Goal: Find specific page/section

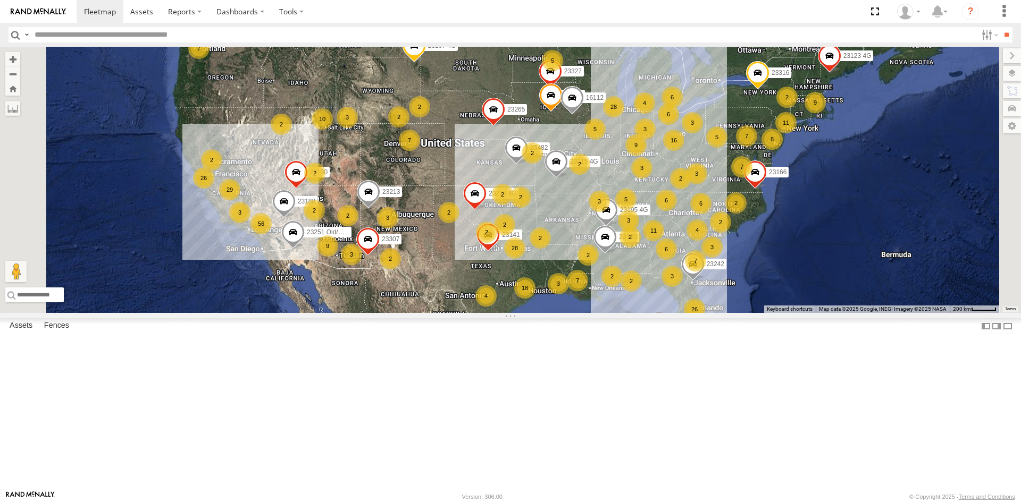
drag, startPoint x: 0, startPoint y: 0, endPoint x: 107, endPoint y: 35, distance: 112.8
click at [107, 35] on input "text" at bounding box center [503, 34] width 946 height 15
type input "*****"
click at [1000, 27] on input "**" at bounding box center [1006, 34] width 12 height 15
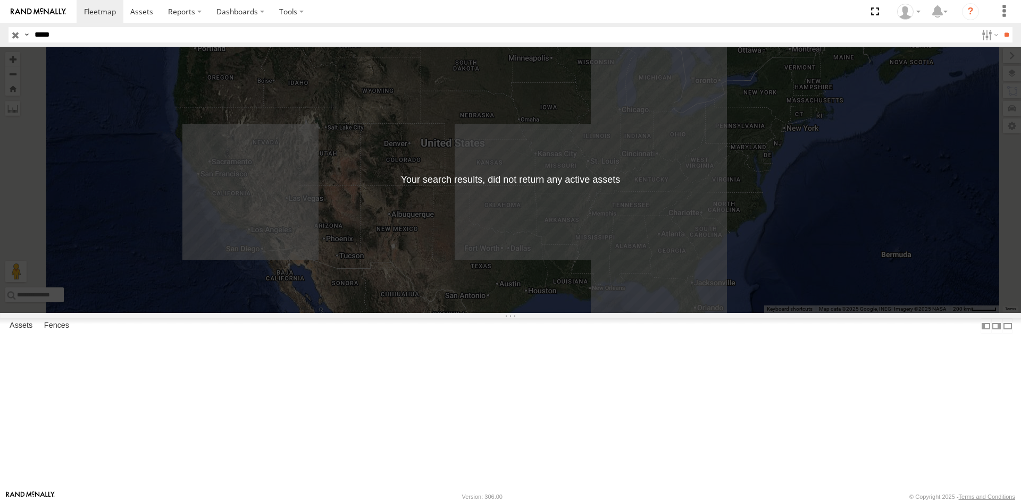
click at [16, 40] on input "button" at bounding box center [16, 34] width 14 height 15
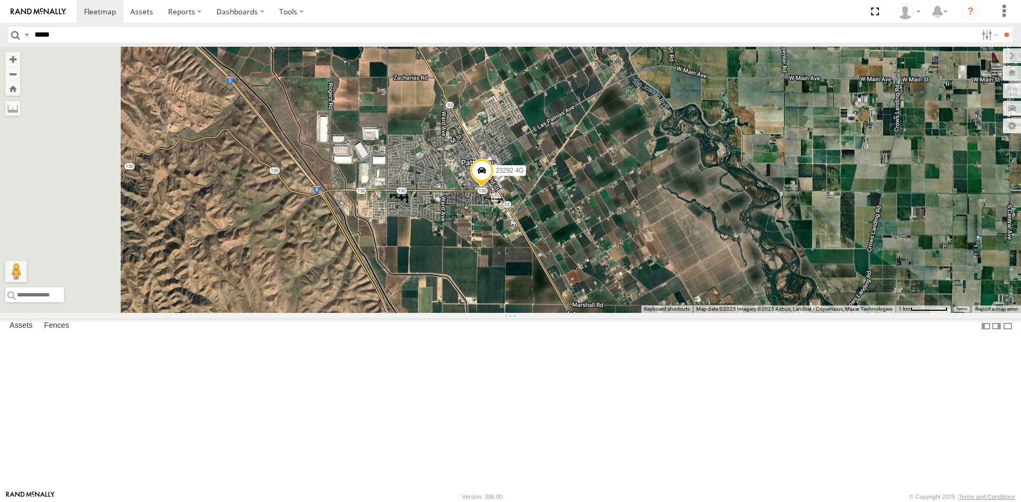
drag, startPoint x: 426, startPoint y: 173, endPoint x: 559, endPoint y: 247, distance: 151.6
click at [559, 247] on div "23188 23141 23218 4G 23176 4G 23482 23316 23265 23166 23327 23120 23312 23115 4…" at bounding box center [510, 180] width 1021 height 266
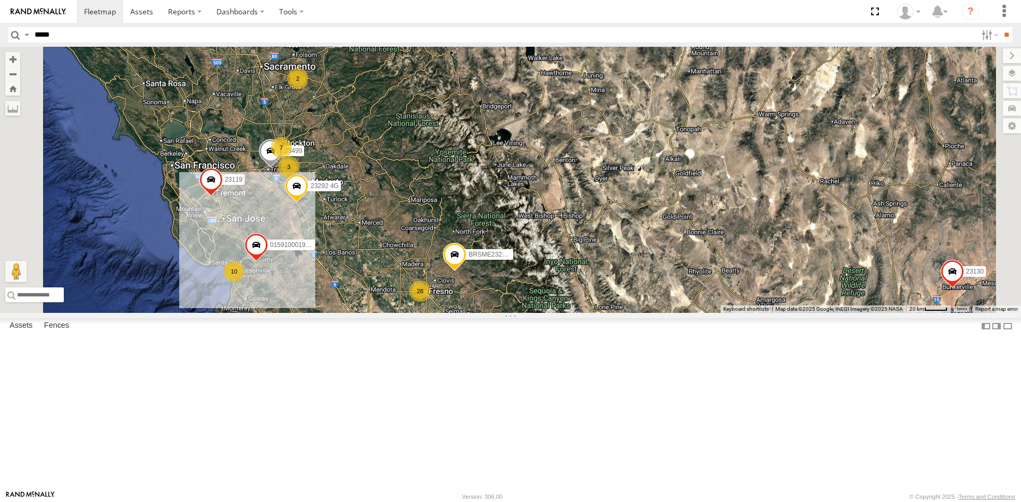
drag, startPoint x: 367, startPoint y: 184, endPoint x: 451, endPoint y: 337, distance: 174.2
click at [452, 313] on div "23121 4G 23420 23188 23206 23218 4G 23176 4G 23316 23265 23166 23470 4G 23327 2…" at bounding box center [510, 180] width 1021 height 266
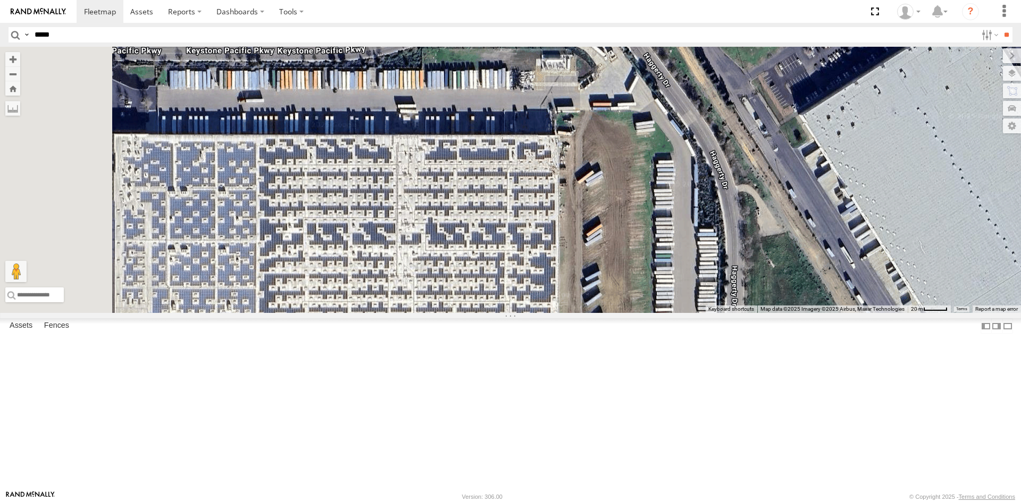
drag, startPoint x: 433, startPoint y: 273, endPoint x: 513, endPoint y: 268, distance: 79.4
click at [513, 268] on div "23121 4G 23420 23188 23206 23218 4G 23176 4G 23316 23265 23166 23470 4G 23327 2…" at bounding box center [510, 180] width 1021 height 266
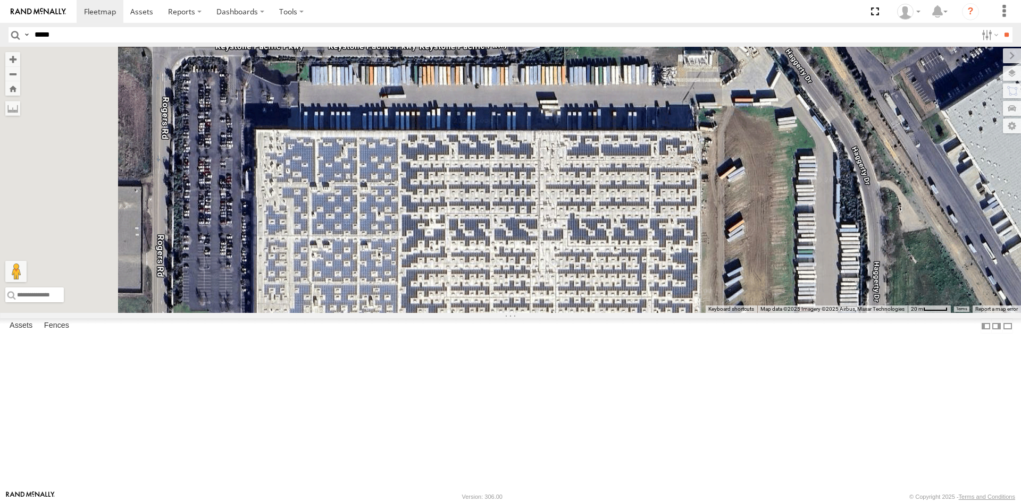
drag, startPoint x: 337, startPoint y: 175, endPoint x: 534, endPoint y: 263, distance: 216.6
click at [534, 263] on div "23121 4G 23420 23188 23206 23218 4G 23176 4G 23316 23265 23166 23470 4G 23327 2…" at bounding box center [510, 180] width 1021 height 266
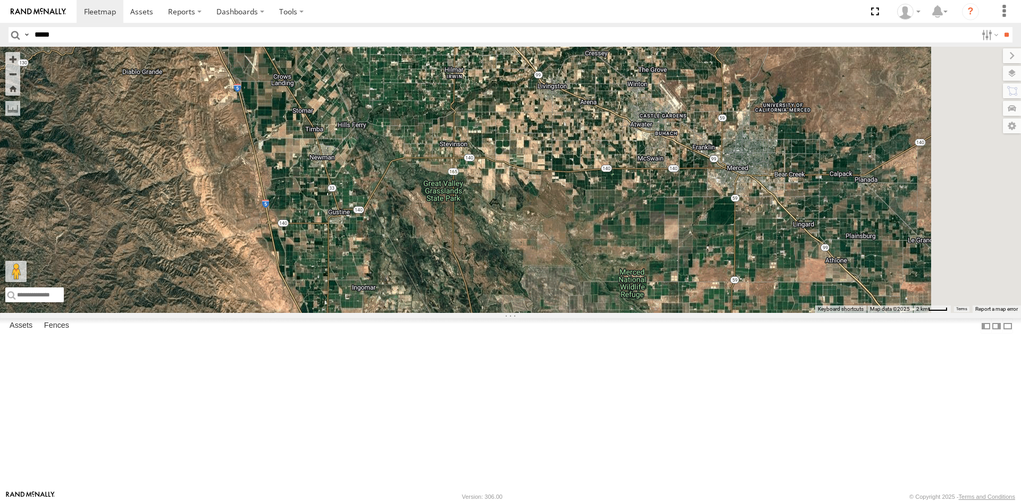
drag, startPoint x: 700, startPoint y: 413, endPoint x: 449, endPoint y: 229, distance: 311.5
click at [449, 229] on div "23121 4G 23420 23188 23206 23218 4G 23176 4G 23316 23265 23166 23470 4G 23327 2…" at bounding box center [510, 180] width 1021 height 266
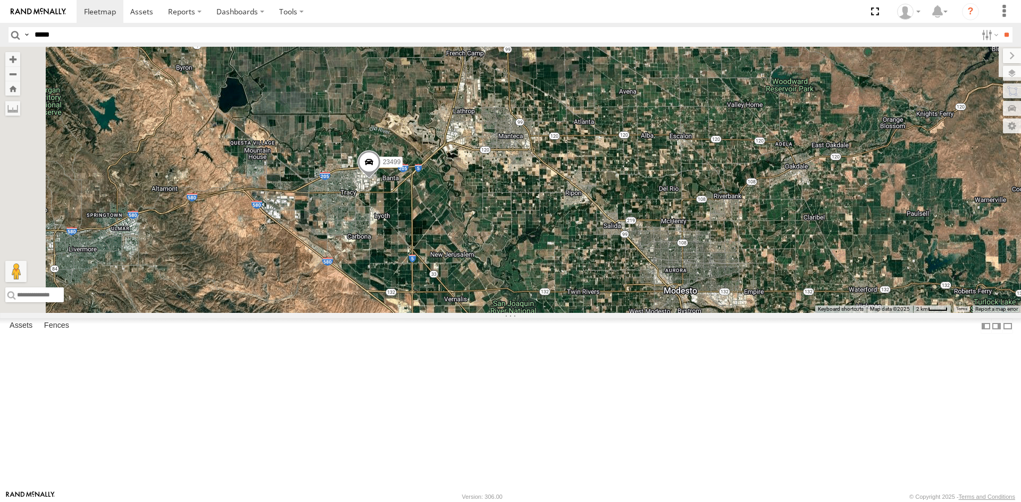
drag, startPoint x: 371, startPoint y: 189, endPoint x: 652, endPoint y: 447, distance: 380.8
click at [652, 313] on div "23121 4G 23420 23188 23206 23218 4G 23176 4G 23316 23265 23166 23470 4G 23327 2…" at bounding box center [510, 180] width 1021 height 266
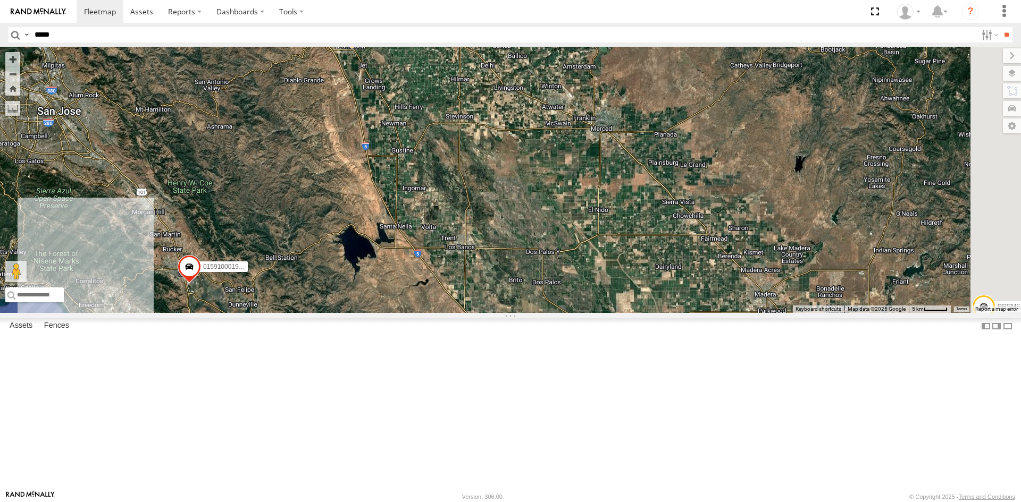
drag, startPoint x: 729, startPoint y: 418, endPoint x: 497, endPoint y: 70, distance: 418.6
click at [497, 70] on div "23121 4G 23420 23188 23206 23218 4G 23176 4G 23316 23265 23166 23470 4G 23327 2…" at bounding box center [510, 180] width 1021 height 266
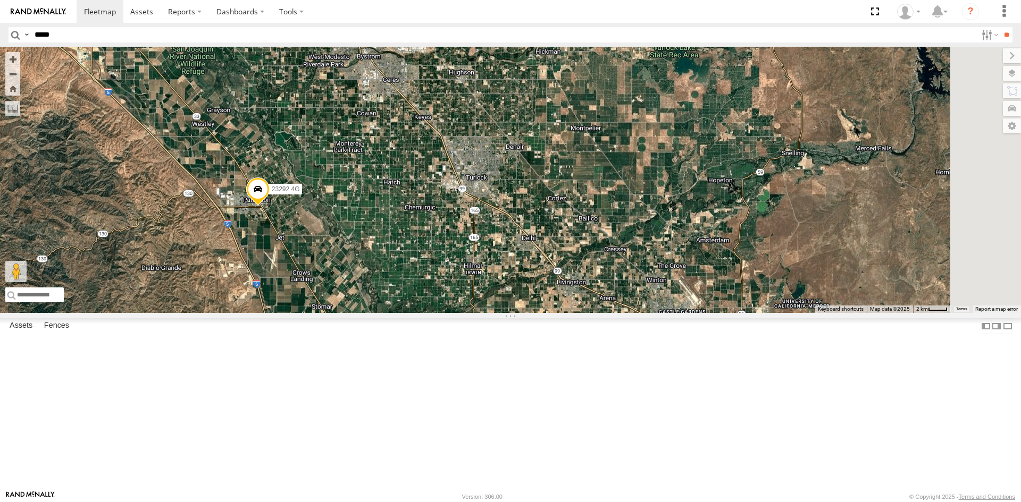
drag, startPoint x: 777, startPoint y: 262, endPoint x: 434, endPoint y: 322, distance: 348.2
click at [434, 313] on div "23121 4G 23420 23188 23206 23218 4G 23176 4G 23316 23265 23166 23470 4G 23327 2…" at bounding box center [510, 180] width 1021 height 266
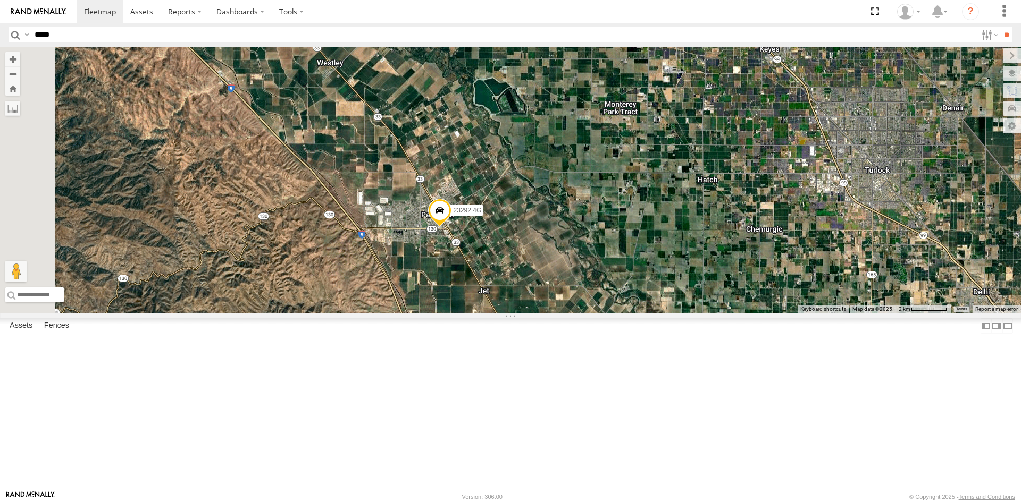
drag, startPoint x: 347, startPoint y: 280, endPoint x: 539, endPoint y: 312, distance: 194.6
click at [539, 312] on div "23121 4G 23420 23188 23206 23218 4G 23176 4G 23316 23265 23166 23470 4G 23327 2…" at bounding box center [510, 180] width 1021 height 266
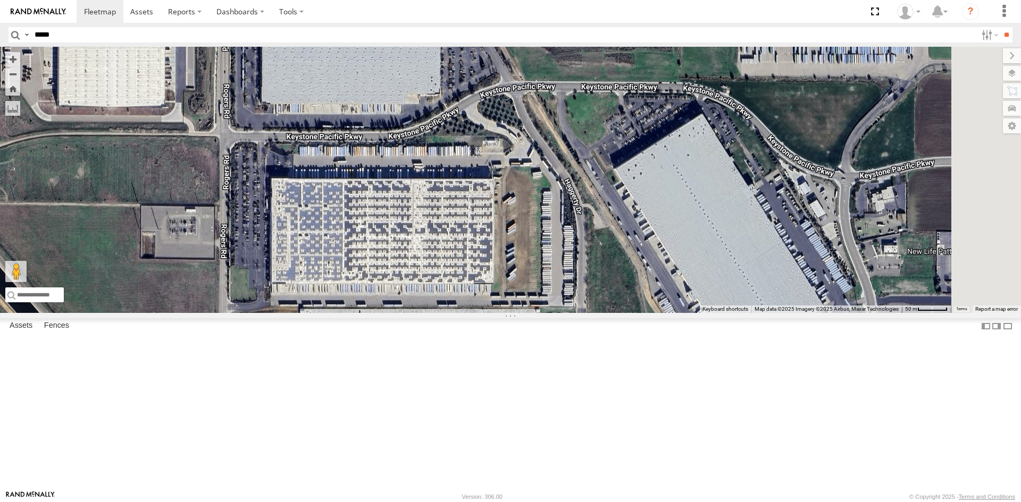
drag, startPoint x: 576, startPoint y: 122, endPoint x: 502, endPoint y: 309, distance: 201.2
click at [502, 309] on div "23121 4G 23420 23188 23206 23218 4G 23176 4G 23316 23265 23166 23470 4G 23327 2…" at bounding box center [510, 180] width 1021 height 266
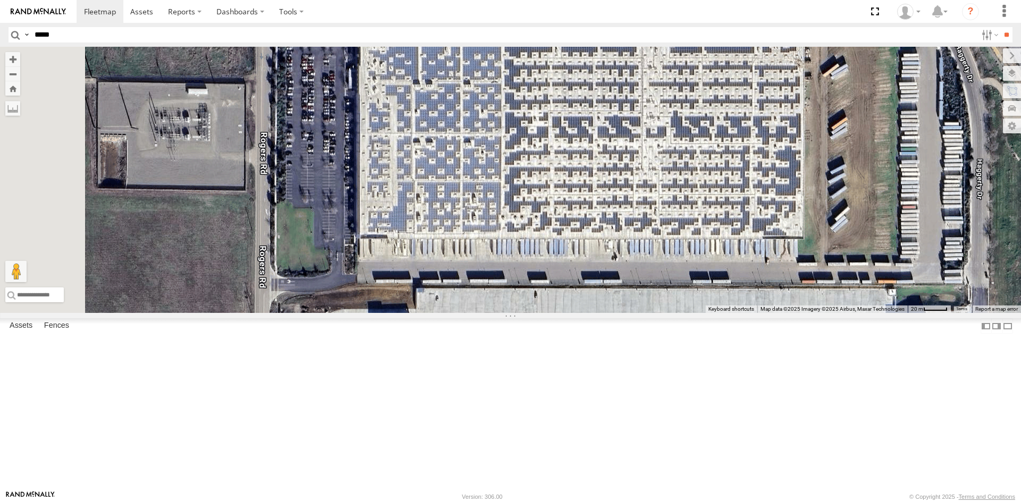
drag, startPoint x: 570, startPoint y: 410, endPoint x: 887, endPoint y: 336, distance: 326.0
click at [887, 313] on div "← Move left → Move right ↑ Move up ↓ Move down + Zoom in - Zoom out Home Jump l…" at bounding box center [510, 180] width 1021 height 266
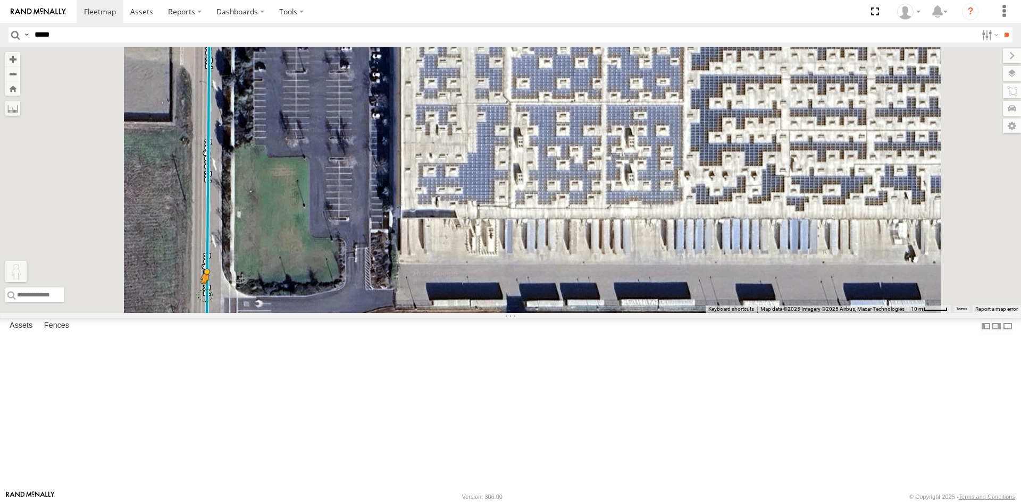
drag, startPoint x: 276, startPoint y: 445, endPoint x: 339, endPoint y: 383, distance: 88.3
click at [339, 313] on div "23121 4G 23420 23188 23206 23218 4G 23176 4G 23316 23265 23166 23470 4G 23327 2…" at bounding box center [510, 180] width 1021 height 266
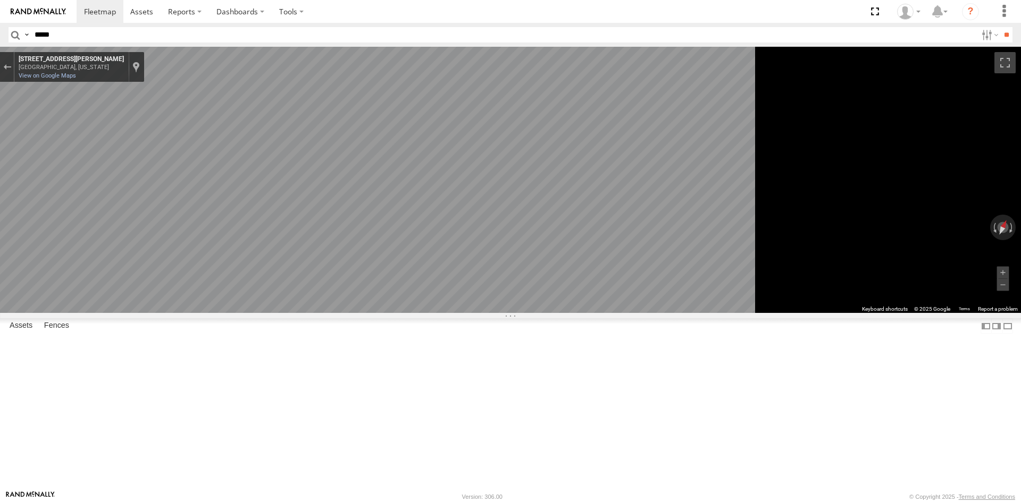
click at [947, 263] on div "← Move left → Move right ↑ Move up ↓ Move down + Zoom in - Zoom out Home Jump l…" at bounding box center [510, 180] width 1021 height 266
click at [915, 257] on div "← Move left → Move right ↑ Move up ↓ Move down + Zoom in - Zoom out Home Jump l…" at bounding box center [510, 180] width 1021 height 266
click at [984, 231] on div "← Move left → Move right ↑ Move up ↓ Move down + Zoom in - Zoom out Home Jump l…" at bounding box center [510, 180] width 1021 height 266
click at [444, 352] on icon "Go South, Rogers Rd" at bounding box center [404, 353] width 79 height 28
click at [443, 352] on icon "Go South, Rogers Rd" at bounding box center [403, 352] width 80 height 27
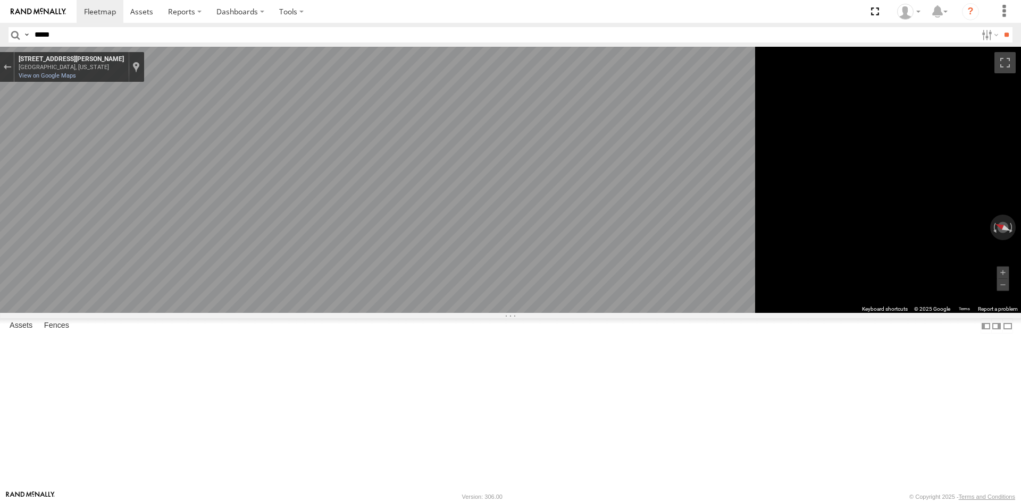
click at [1016, 284] on div "← Move left → Move right ↑ Move up ↓ Move down + Zoom in - Zoom out Home Jump l…" at bounding box center [510, 180] width 1021 height 266
click at [11, 68] on div "Exit the Street View" at bounding box center [7, 67] width 8 height 6
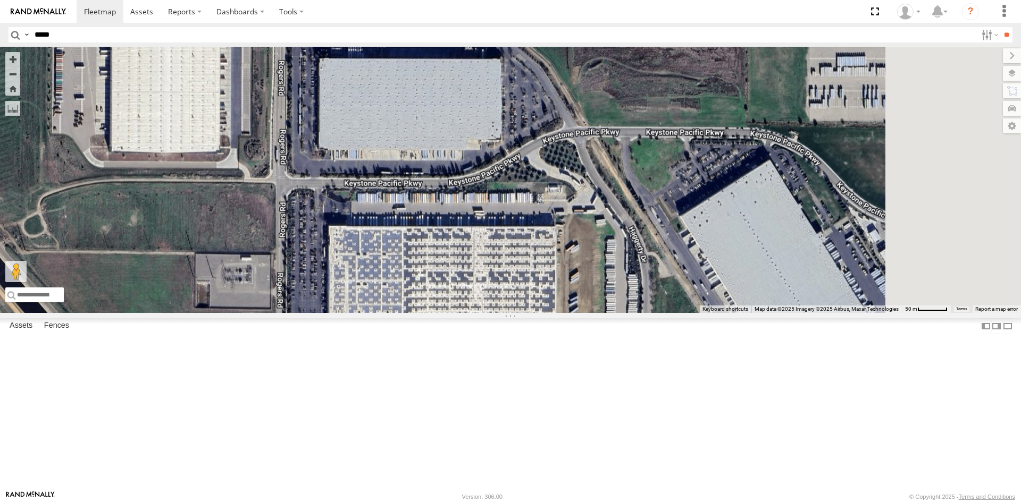
drag, startPoint x: 637, startPoint y: 140, endPoint x: 496, endPoint y: 337, distance: 242.0
click at [496, 313] on div "23121 4G 23420 23188 23206 23218 4G 23176 4G 23316 23265 23166 23470 4G 23327 2…" at bounding box center [510, 180] width 1021 height 266
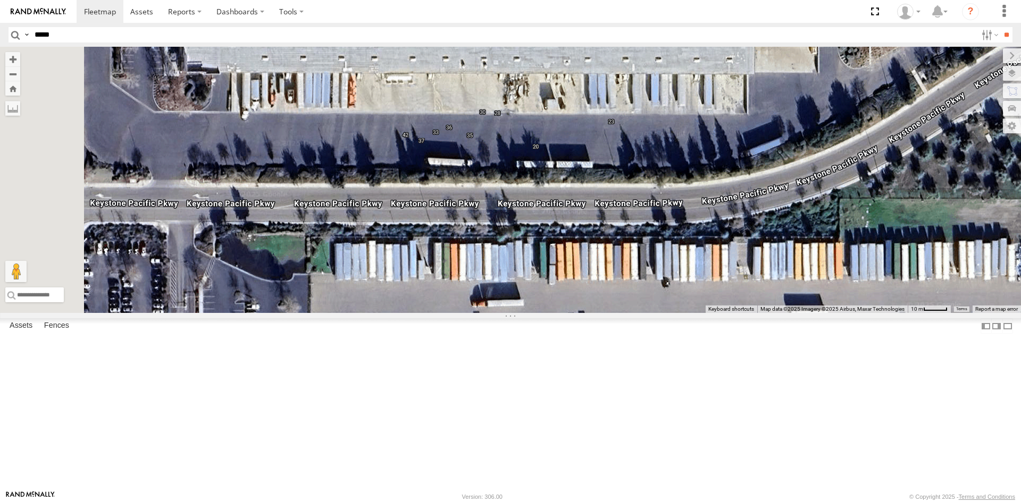
drag, startPoint x: 367, startPoint y: 347, endPoint x: 431, endPoint y: 334, distance: 65.1
click at [431, 313] on div "23121 4G 23420 23188 23206 23218 4G 23176 4G 23316 23265 23166 23470 4G 23327 2…" at bounding box center [510, 180] width 1021 height 266
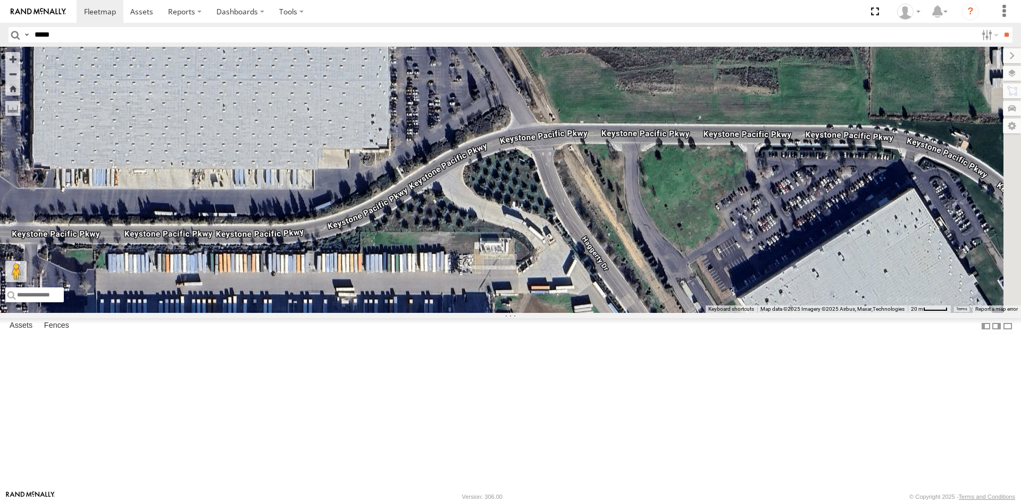
drag, startPoint x: 850, startPoint y: 290, endPoint x: 522, endPoint y: 306, distance: 329.0
click at [522, 306] on div "23121 4G 23420 23188 23206 23218 4G 23176 4G 23316 23265 23166 23470 4G 23327 2…" at bounding box center [510, 180] width 1021 height 266
